Goal: Find specific page/section

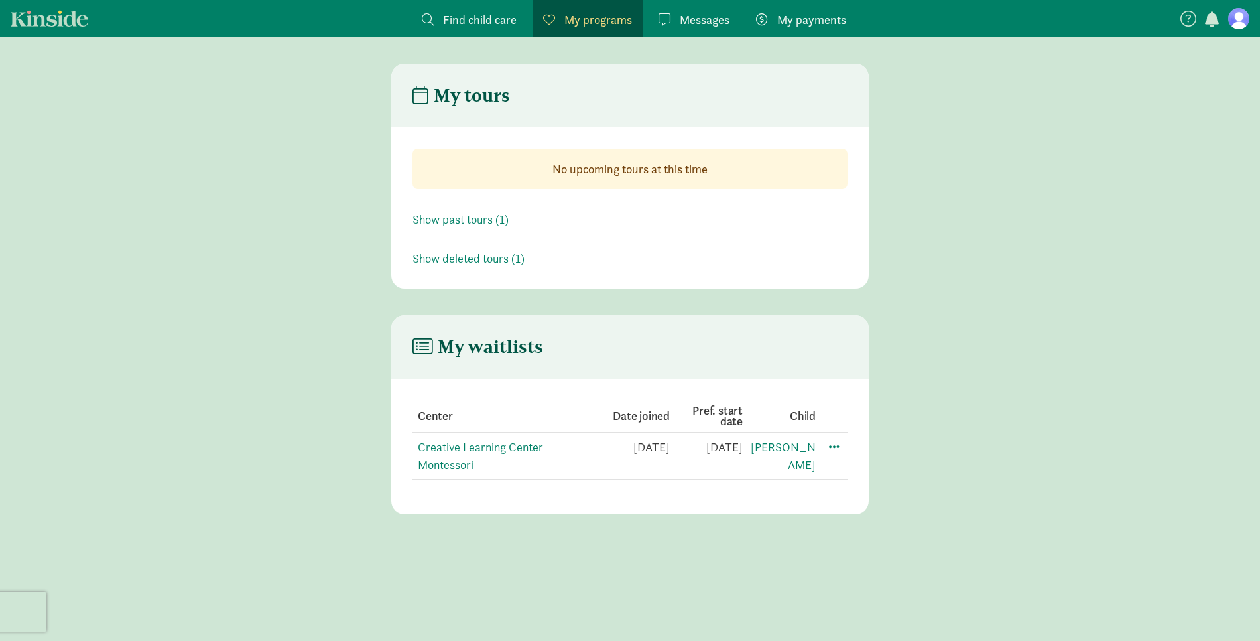
click at [842, 439] on td at bounding box center [832, 455] width 32 height 47
click at [831, 444] on span at bounding box center [834, 446] width 16 height 16
click at [447, 441] on link "Creative Learning Center Montessori" at bounding box center [480, 455] width 125 height 33
click at [843, 472] on div "Edit preferences" at bounding box center [880, 475] width 119 height 29
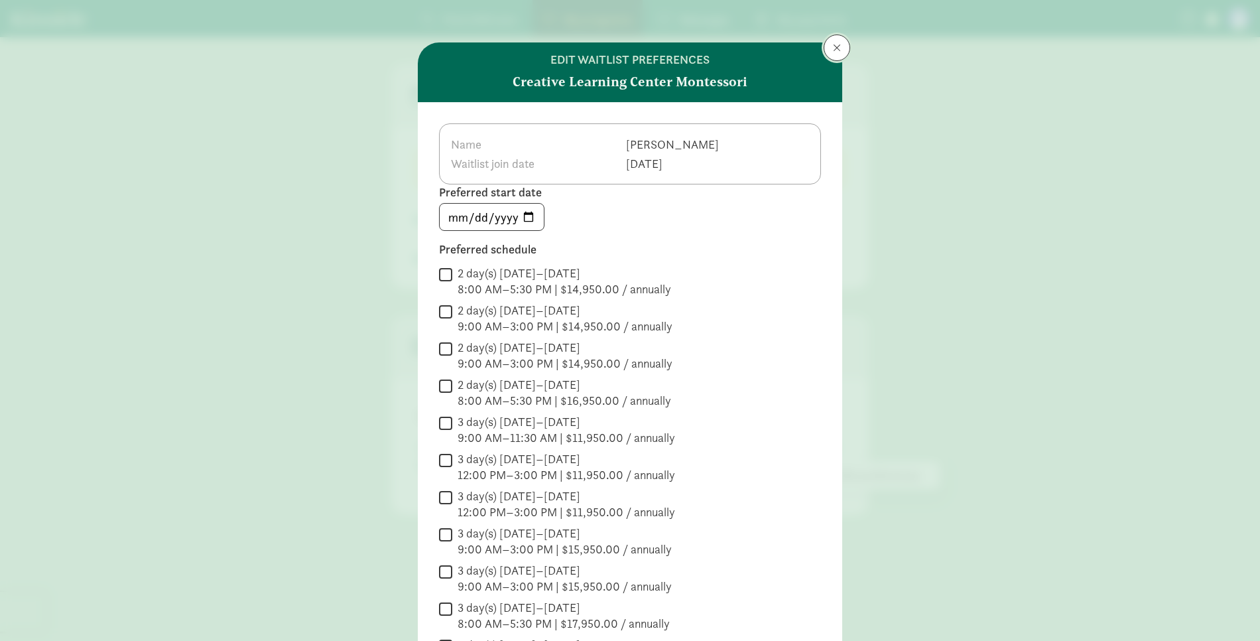
click at [847, 41] on button at bounding box center [837, 47] width 27 height 27
